Goal: Task Accomplishment & Management: Manage account settings

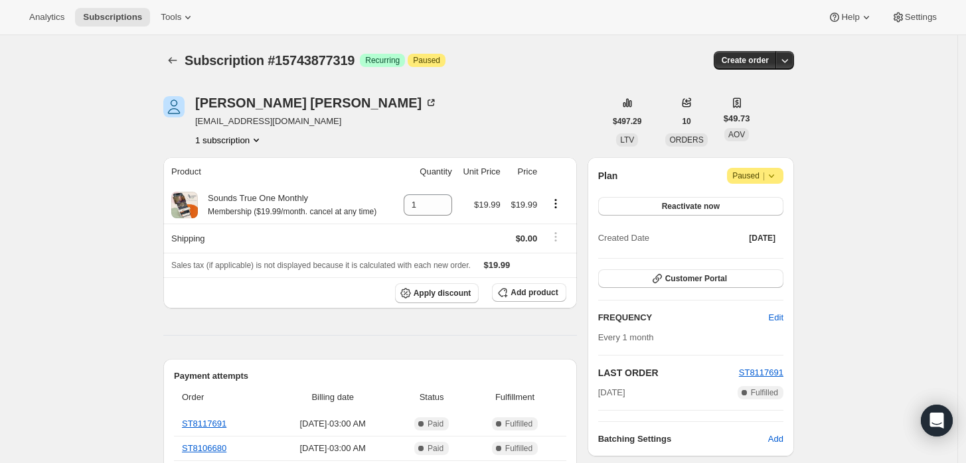
click at [775, 173] on icon at bounding box center [771, 175] width 13 height 13
click at [684, 171] on div "Plan Attention Paused |" at bounding box center [690, 176] width 185 height 16
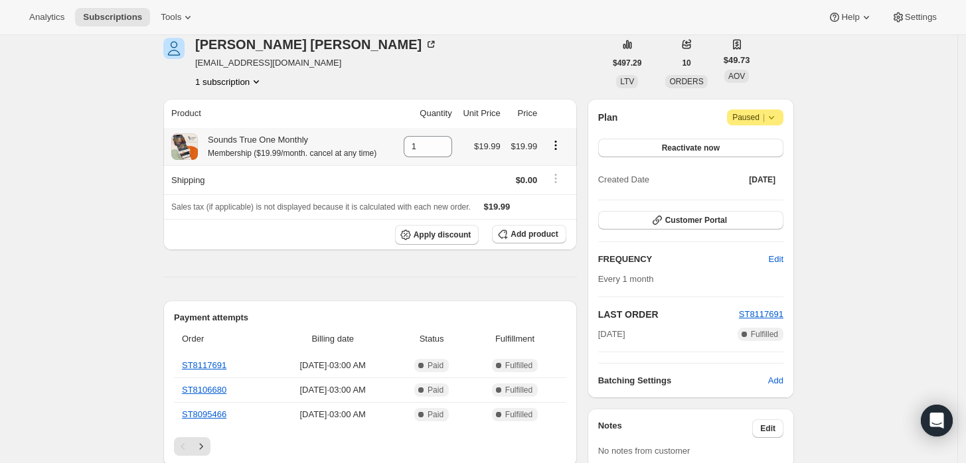
scroll to position [74, 0]
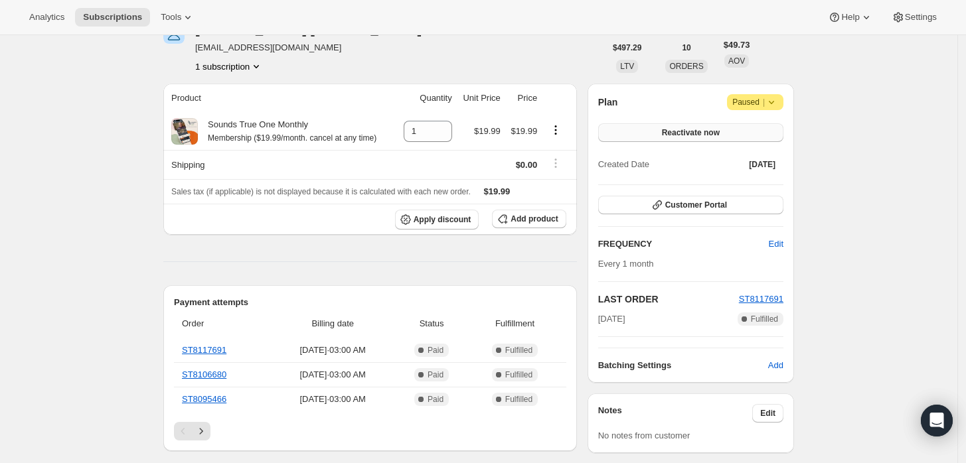
click at [720, 131] on span "Reactivate now" at bounding box center [691, 132] width 58 height 11
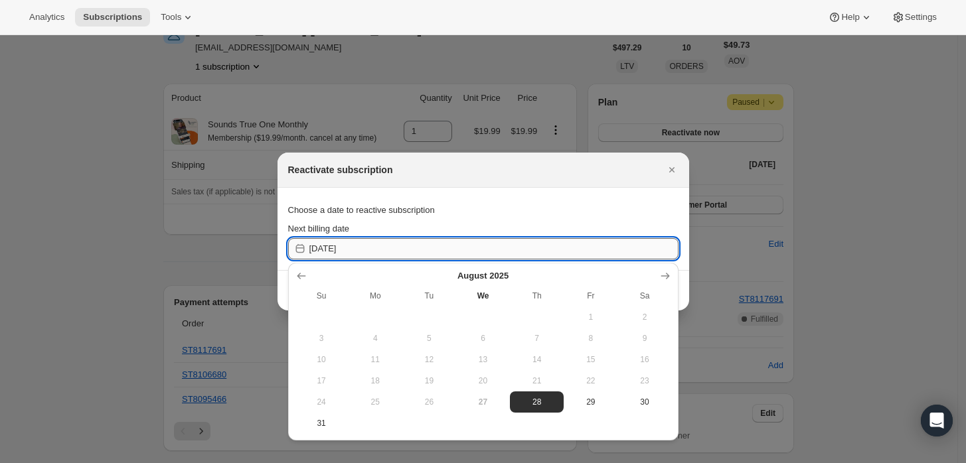
click at [376, 246] on input "[DATE]" at bounding box center [493, 248] width 369 height 21
click at [664, 269] on icon "Show next month, September 2025" at bounding box center [664, 275] width 13 height 13
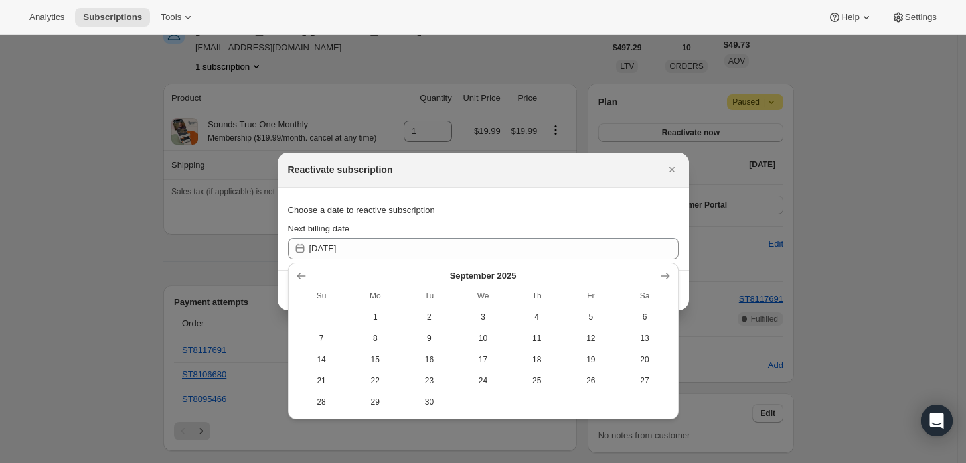
drag, startPoint x: 591, startPoint y: 356, endPoint x: 568, endPoint y: 356, distance: 22.6
click at [590, 356] on span "19" at bounding box center [590, 359] width 43 height 11
type input "[DATE]"
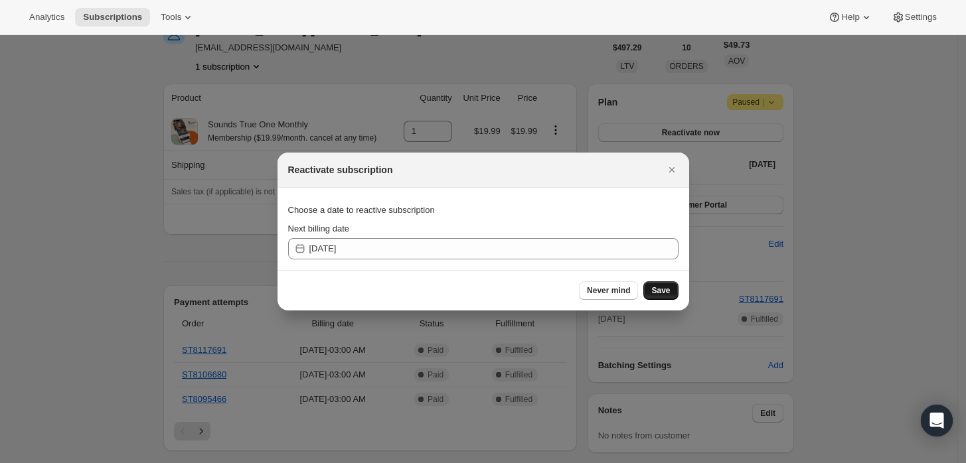
click at [668, 283] on button "Save" at bounding box center [660, 290] width 35 height 19
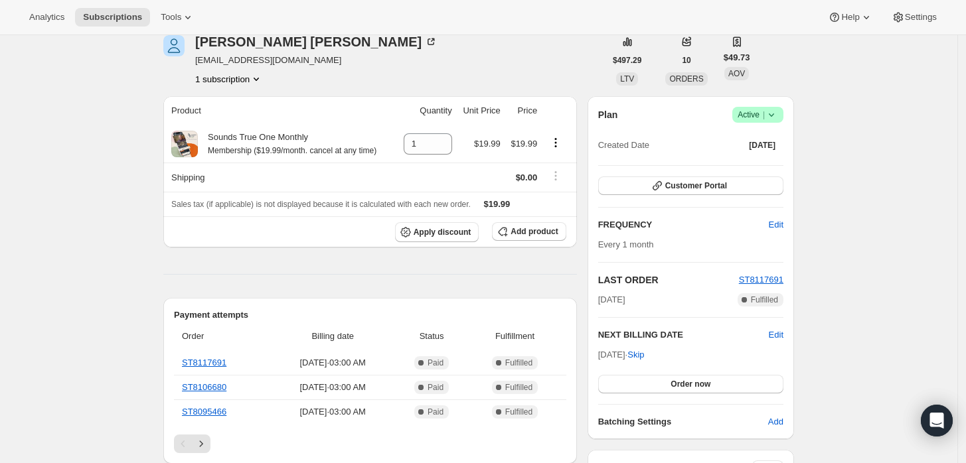
scroll to position [147, 0]
